Goal: Communication & Community: Participate in discussion

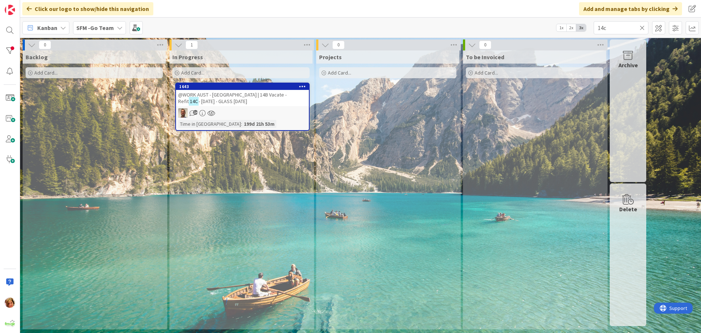
type input "14c"
click at [222, 93] on span "@WORK AUST - [GEOGRAPHIC_DATA] | 14B Vacate - Refit" at bounding box center [232, 97] width 108 height 13
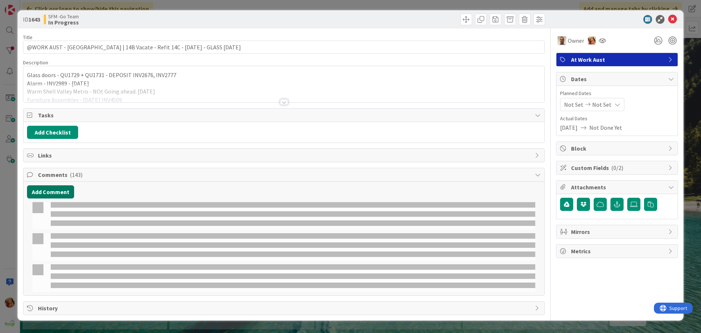
click at [57, 189] on button "Add Comment" at bounding box center [50, 191] width 47 height 13
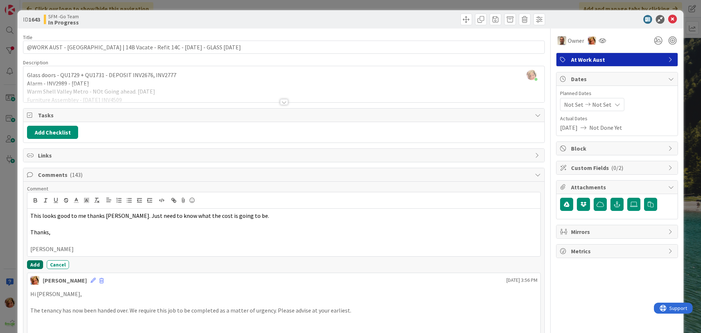
click at [34, 264] on button "Add" at bounding box center [35, 264] width 16 height 9
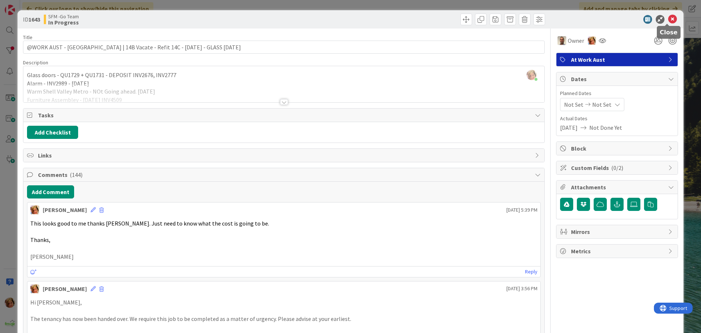
click at [668, 19] on icon at bounding box center [672, 19] width 9 height 9
